Goal: Task Accomplishment & Management: Manage account settings

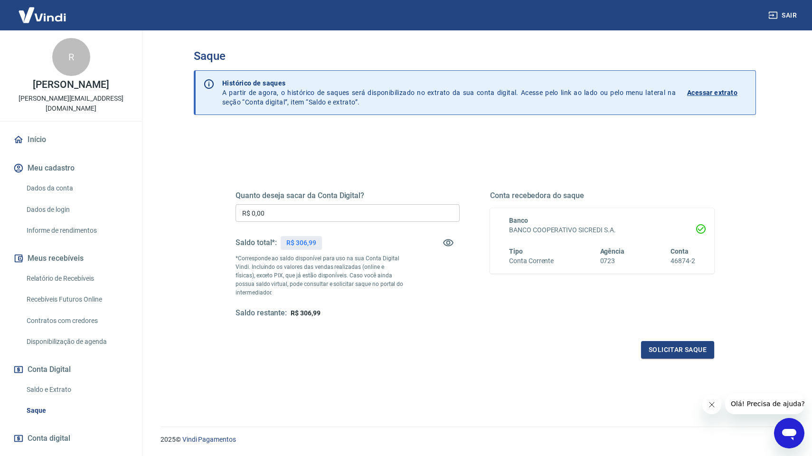
click at [322, 212] on input "R$ 0,00" at bounding box center [347, 213] width 224 height 18
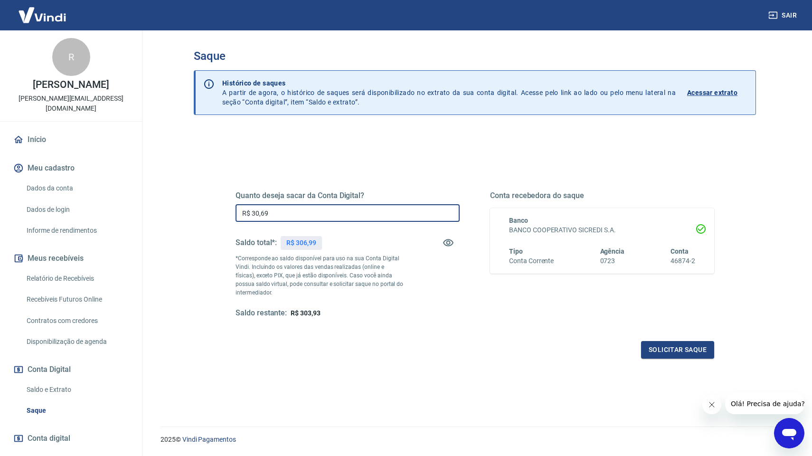
type input "R$ 306,99"
click at [667, 344] on button "Solicitar saque" at bounding box center [677, 350] width 73 height 18
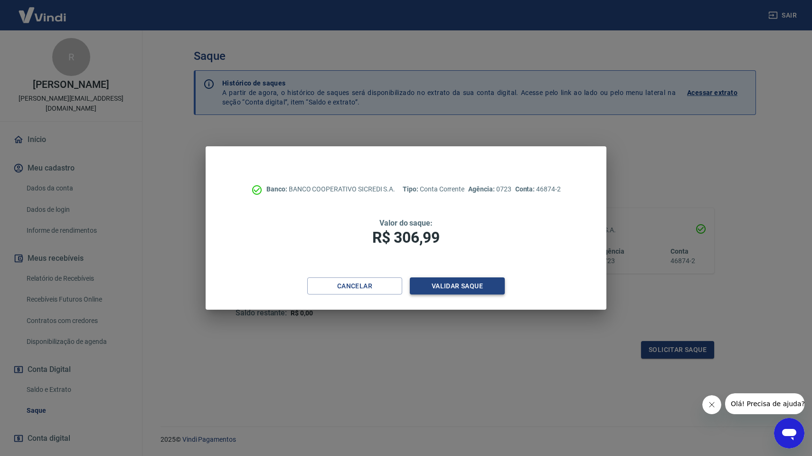
click at [437, 291] on button "Validar saque" at bounding box center [457, 286] width 95 height 18
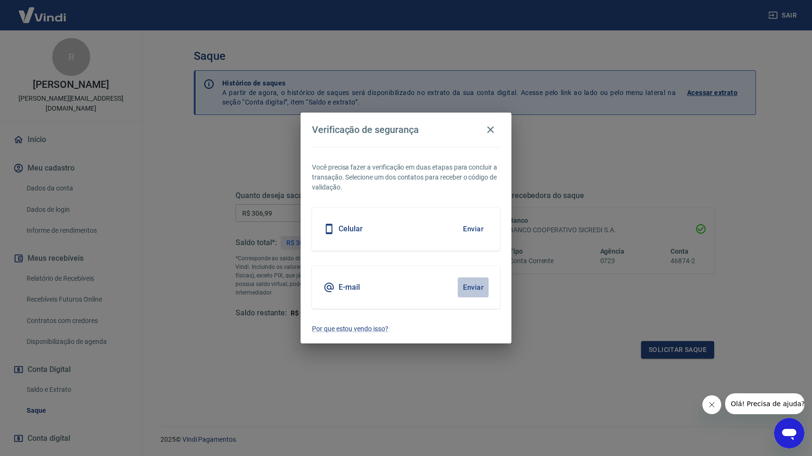
click at [474, 282] on button "Enviar" at bounding box center [473, 287] width 31 height 20
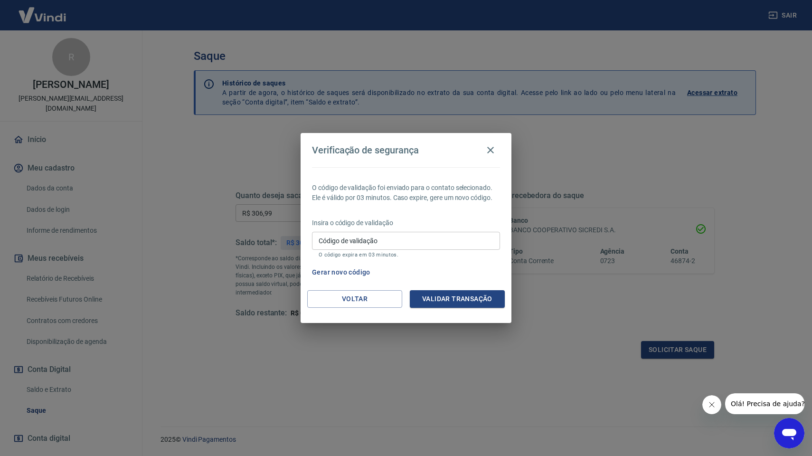
click at [419, 237] on input "Código de validação" at bounding box center [406, 241] width 188 height 18
paste input "437784"
type input "437784"
click at [442, 300] on button "Validar transação" at bounding box center [457, 299] width 95 height 18
